Goal: Find specific page/section: Find specific page/section

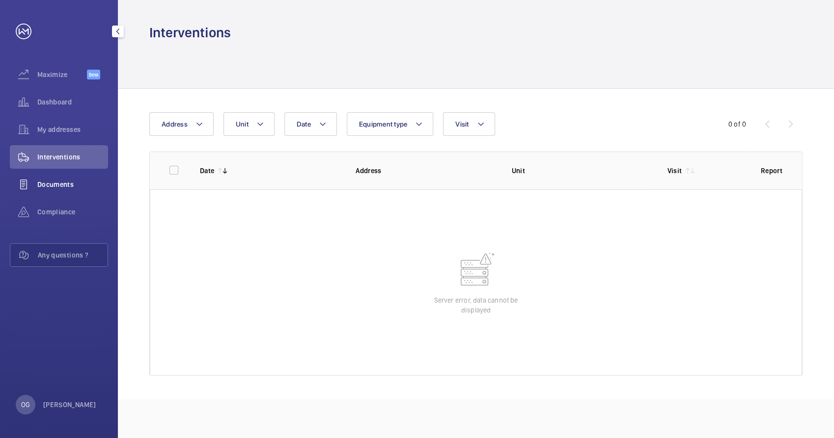
click at [75, 175] on div "Documents" at bounding box center [59, 185] width 98 height 24
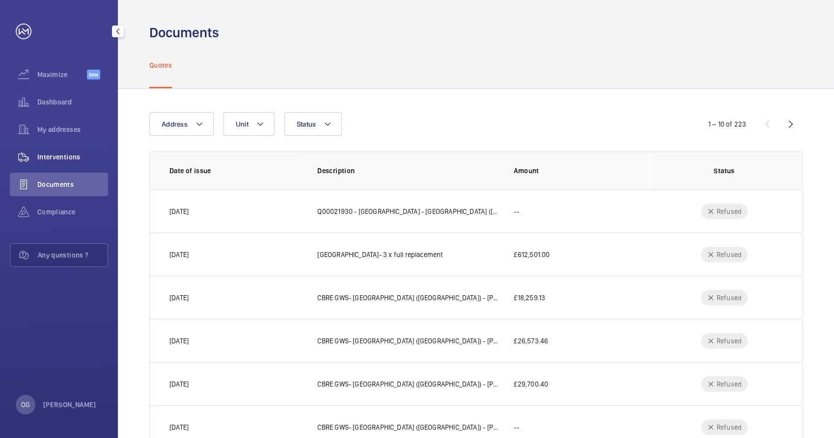
click at [74, 159] on span "Interventions" at bounding box center [72, 157] width 71 height 10
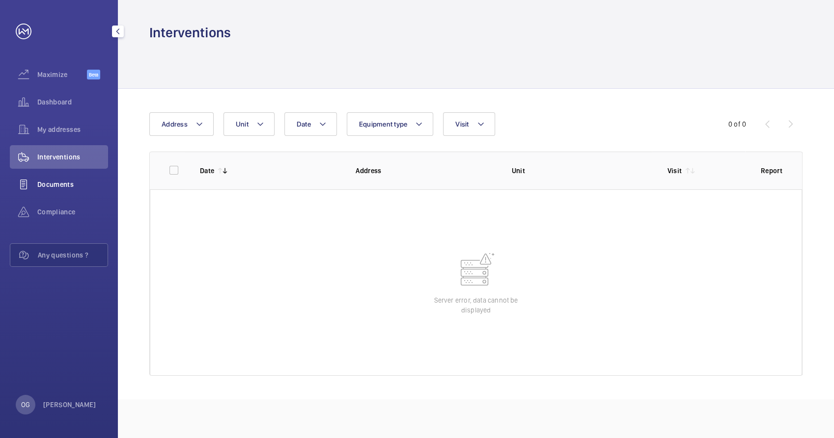
click at [88, 175] on div "Documents" at bounding box center [59, 185] width 98 height 24
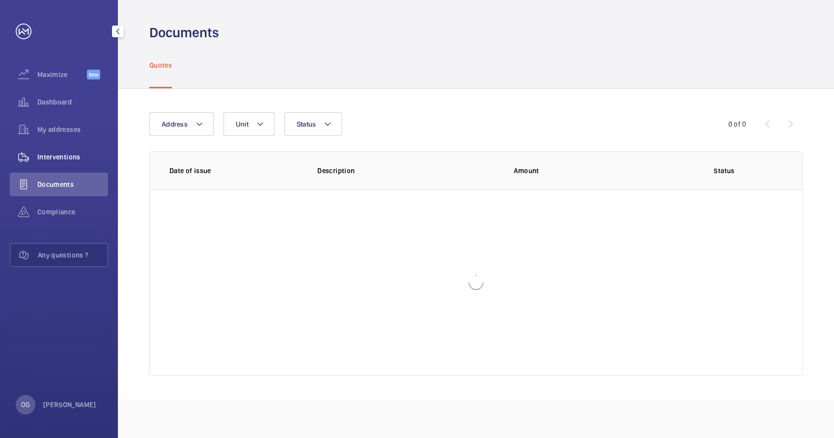
click at [81, 164] on div "Interventions" at bounding box center [59, 157] width 98 height 24
